Goal: Task Accomplishment & Management: Use online tool/utility

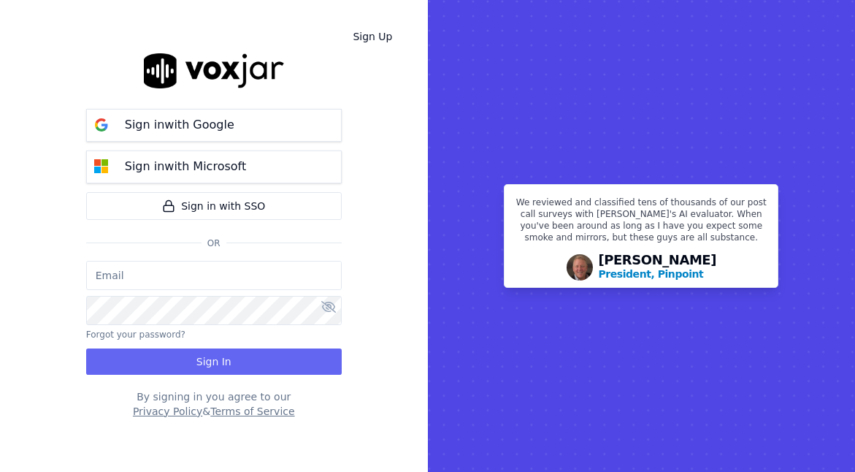
click at [210, 282] on input "email" at bounding box center [213, 275] width 255 height 29
type input "csanders@asilpc.com"
